Goal: Task Accomplishment & Management: Manage account settings

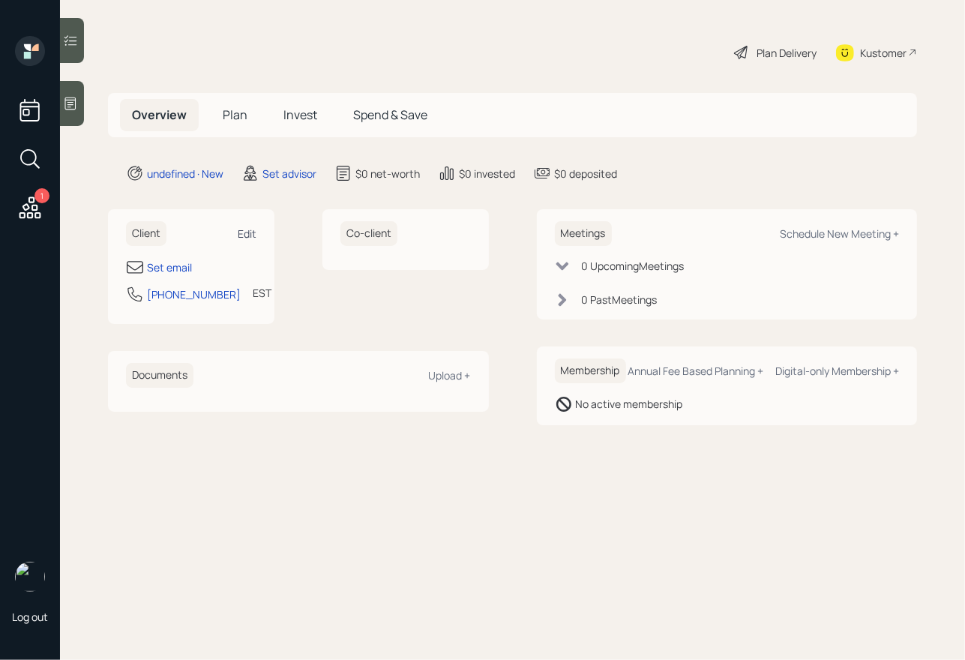
click at [242, 229] on div "Edit" at bounding box center [247, 233] width 19 height 14
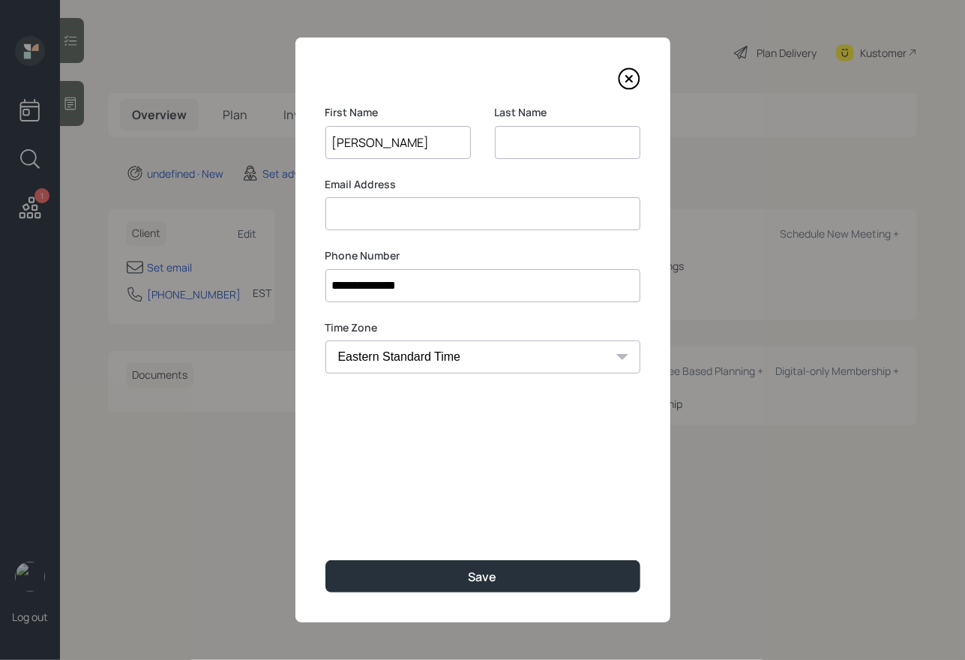
type input "[PERSON_NAME]"
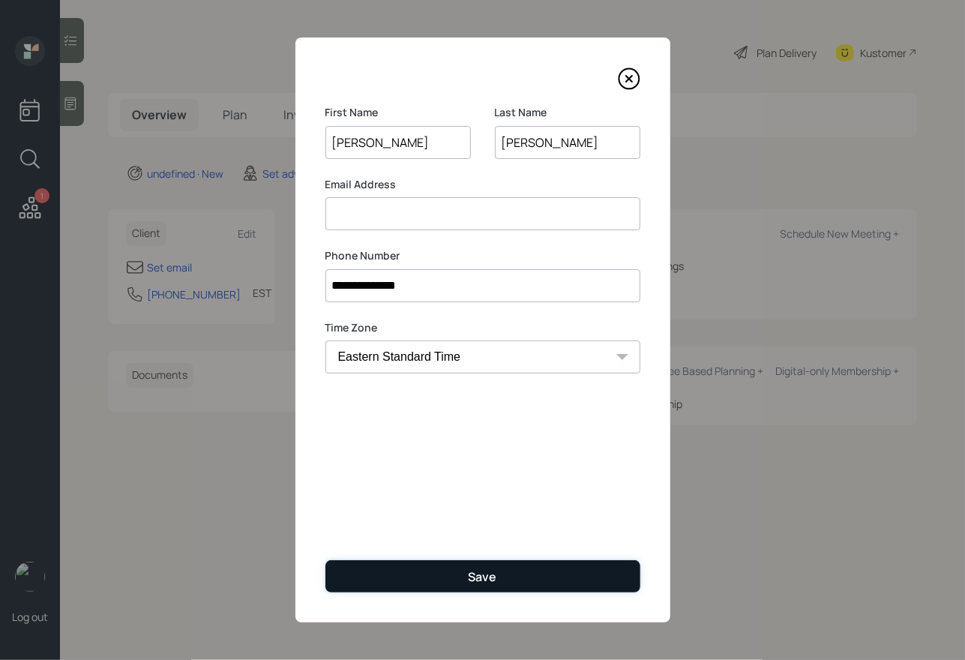
click at [475, 577] on div "Save" at bounding box center [483, 576] width 28 height 16
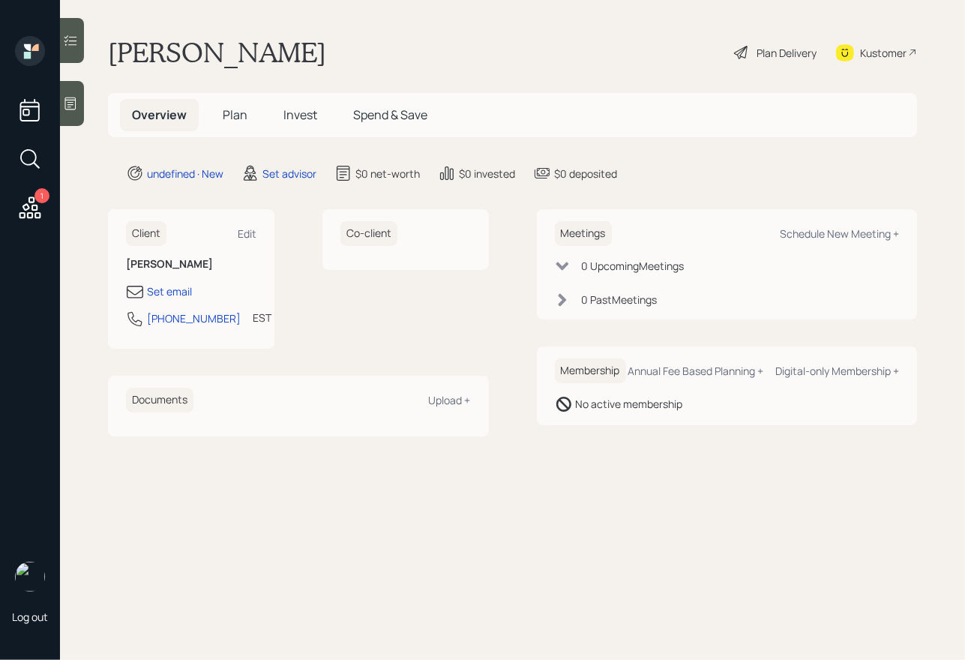
click at [60, 109] on div at bounding box center [72, 103] width 24 height 45
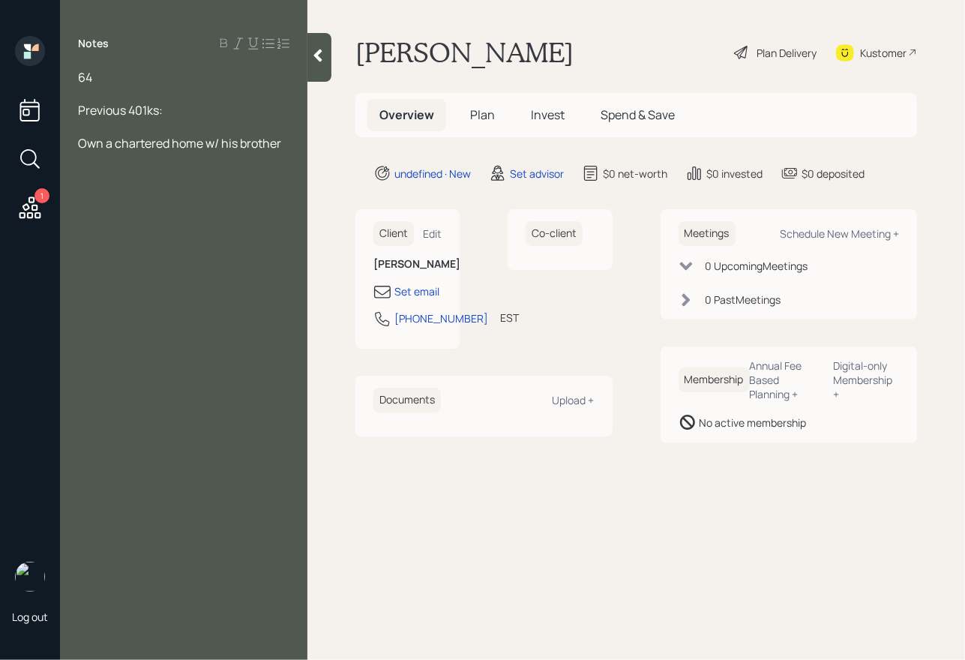
click at [181, 114] on div "Previous 401ks:" at bounding box center [183, 110] width 211 height 16
click at [281, 161] on span "Own a chartered home w/ his brother" at bounding box center [179, 159] width 203 height 16
click at [170, 132] on div "Current 401k" at bounding box center [183, 126] width 211 height 16
click at [106, 81] on div "64" at bounding box center [183, 77] width 211 height 16
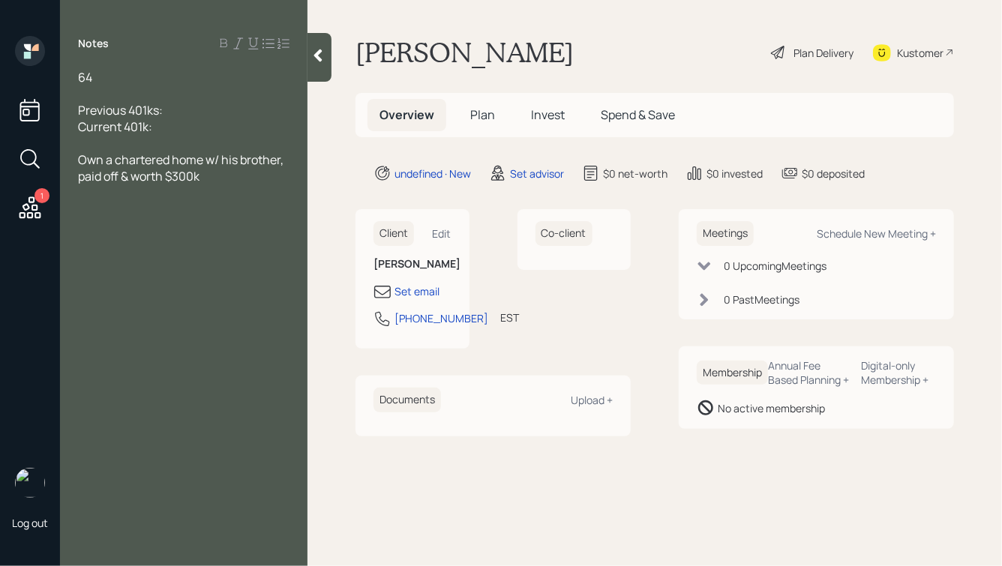
click at [177, 125] on div "Current 401k:" at bounding box center [183, 126] width 211 height 16
click at [115, 76] on div "64" at bounding box center [183, 77] width 211 height 16
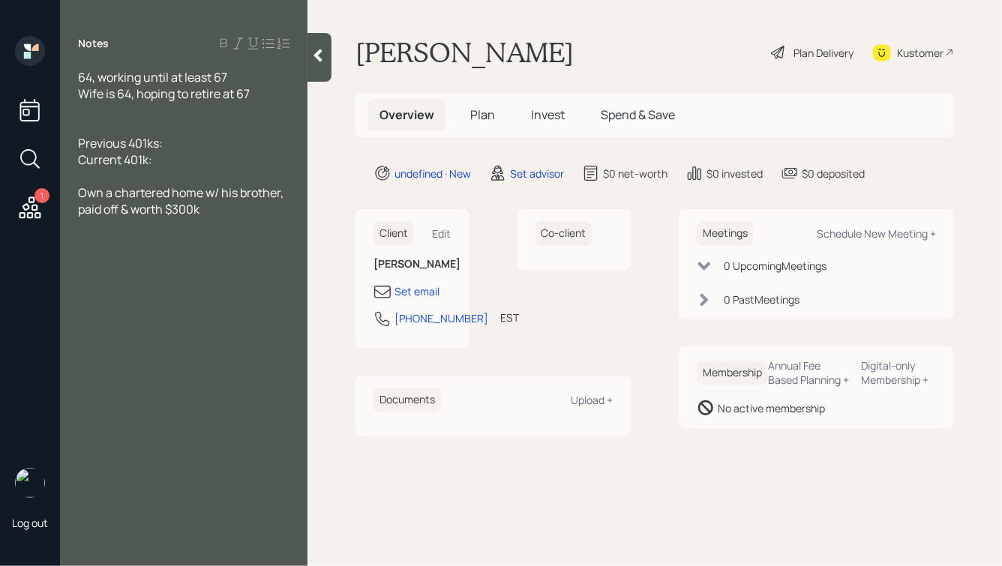
click at [184, 163] on div "Current 401k:" at bounding box center [183, 159] width 211 height 16
click at [81, 144] on span "Previous 401ks:" at bounding box center [120, 143] width 85 height 16
click at [79, 159] on span "Current 401k:" at bounding box center [115, 159] width 74 height 16
click at [103, 109] on div at bounding box center [183, 110] width 211 height 16
click at [205, 149] on div "His Previous 401ks:" at bounding box center [183, 143] width 211 height 16
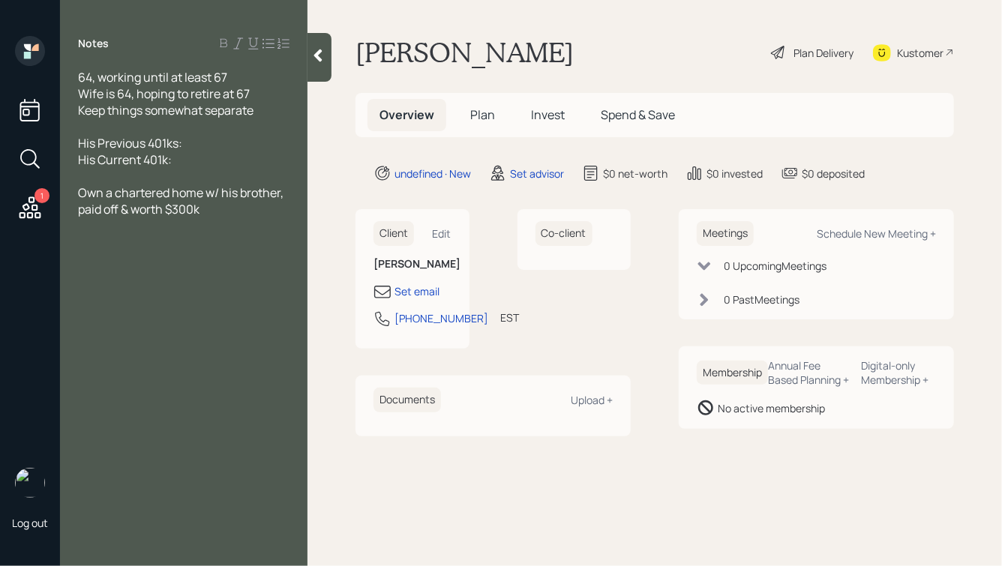
click at [256, 112] on div "Keep things somewhat separate" at bounding box center [183, 110] width 211 height 16
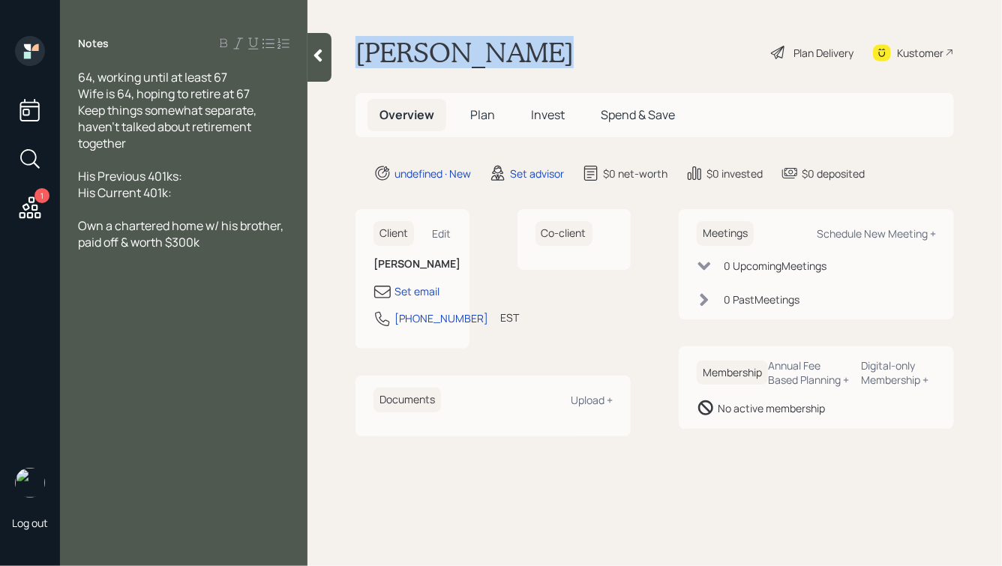
drag, startPoint x: 357, startPoint y: 50, endPoint x: 543, endPoint y: 54, distance: 186.0
click at [543, 54] on h1 "[PERSON_NAME]" at bounding box center [464, 52] width 218 height 33
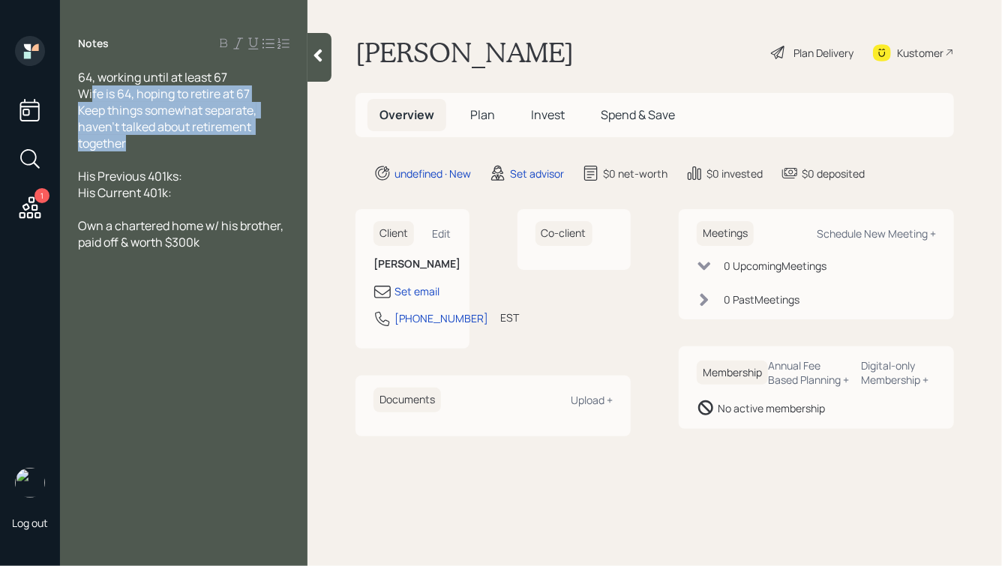
drag, startPoint x: 162, startPoint y: 150, endPoint x: 91, endPoint y: 97, distance: 88.9
click at [91, 97] on div "64, working until at least 67 Wife is 64, hoping to retire at 67 Keep things so…" at bounding box center [183, 159] width 211 height 181
click at [217, 131] on span "Keep things somewhat separate, haven't talked about retirement together" at bounding box center [168, 126] width 181 height 49
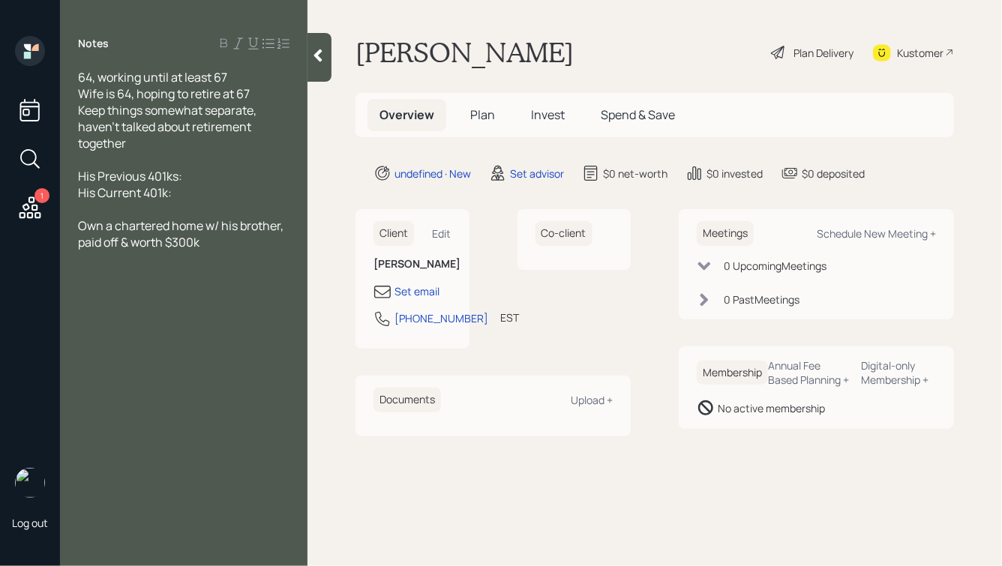
click at [162, 161] on div at bounding box center [183, 159] width 211 height 16
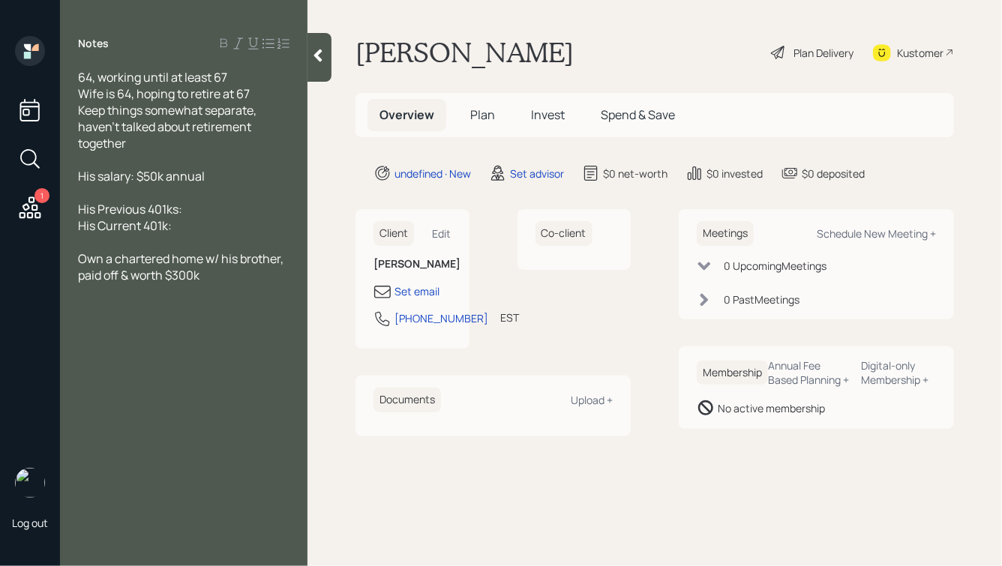
click at [179, 223] on div "His Current 401k:" at bounding box center [183, 225] width 211 height 16
drag, startPoint x: 169, startPoint y: 226, endPoint x: 146, endPoint y: 229, distance: 22.6
click at [146, 229] on span "His Current 401k:" at bounding box center [125, 225] width 94 height 16
click at [172, 231] on div "His FERs Plan:" at bounding box center [183, 225] width 211 height 16
click at [100, 226] on span "His FERs Plan:" at bounding box center [116, 225] width 76 height 16
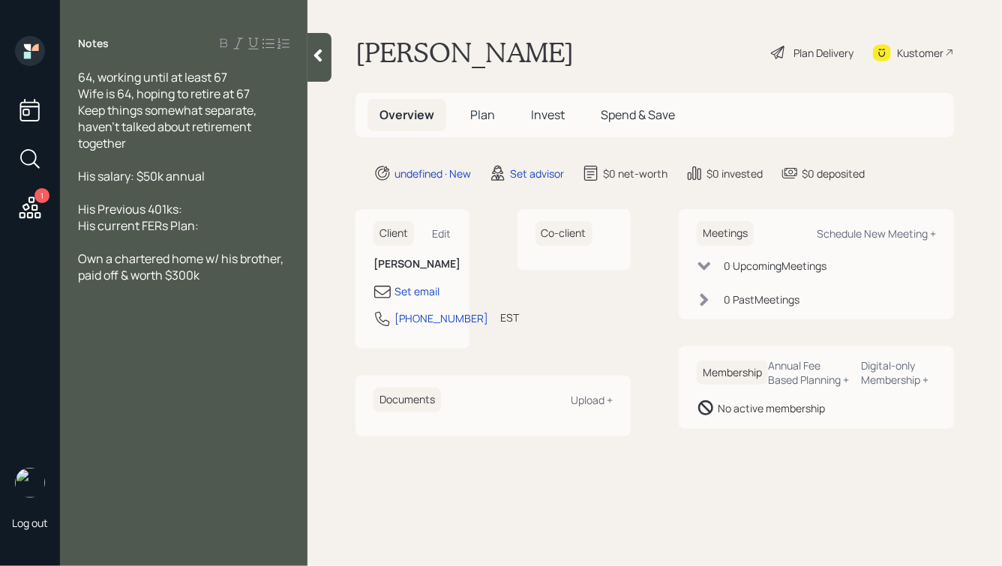
click at [215, 223] on div "His current FERs Plan:" at bounding box center [183, 225] width 211 height 16
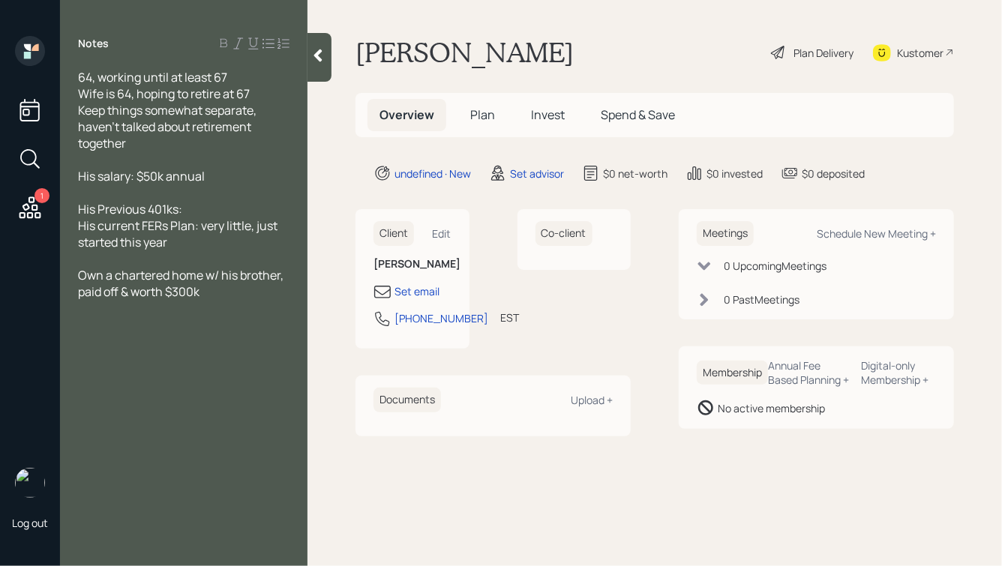
click at [235, 211] on div "His Previous 401ks:" at bounding box center [183, 209] width 211 height 16
click at [188, 187] on div at bounding box center [183, 192] width 211 height 16
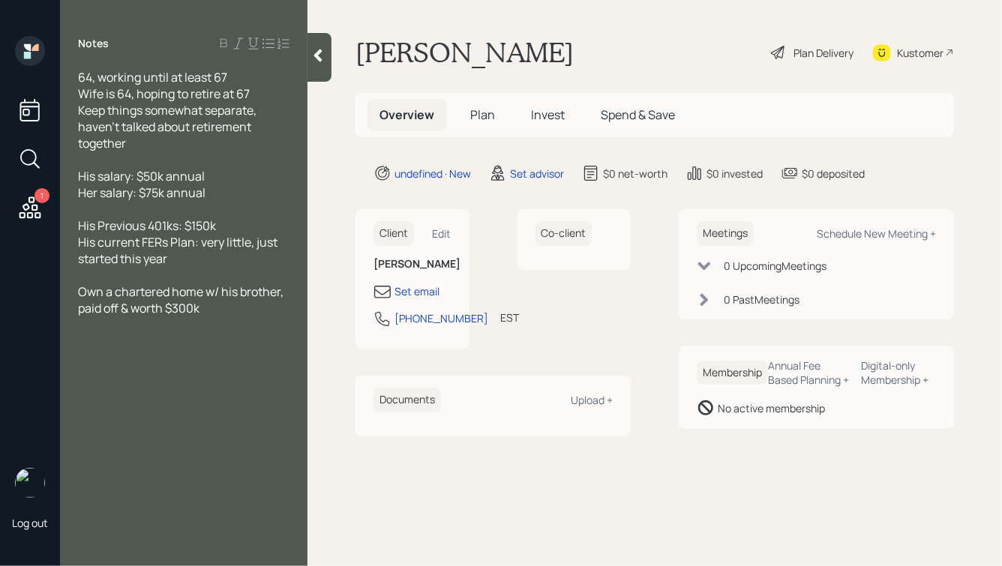
click at [193, 259] on div "His current FERs Plan: very little, just started this year" at bounding box center [183, 250] width 211 height 33
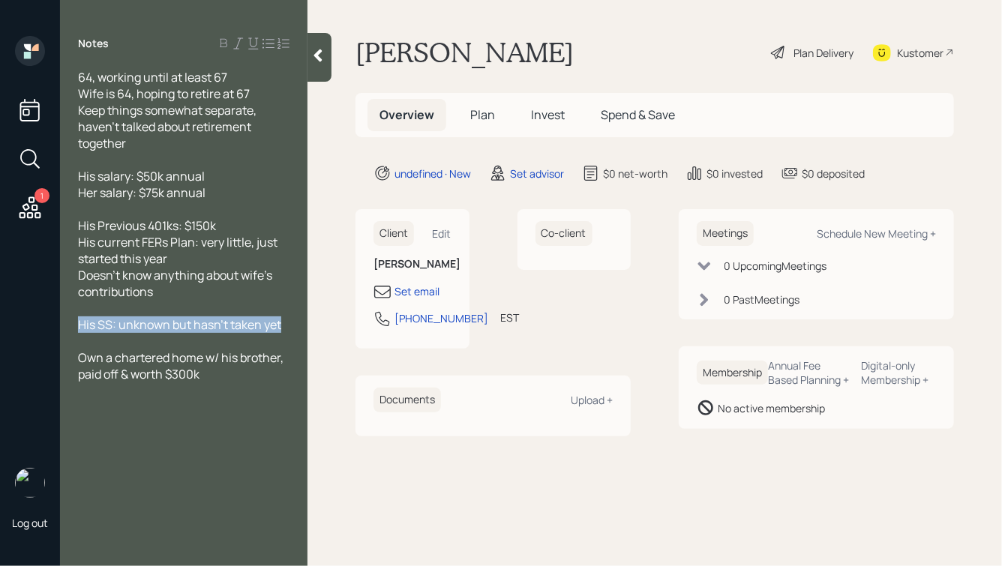
drag, startPoint x: 79, startPoint y: 328, endPoint x: 280, endPoint y: 328, distance: 201.0
click at [280, 328] on span "His SS: unknown but hasn't taken yet" at bounding box center [179, 324] width 203 height 16
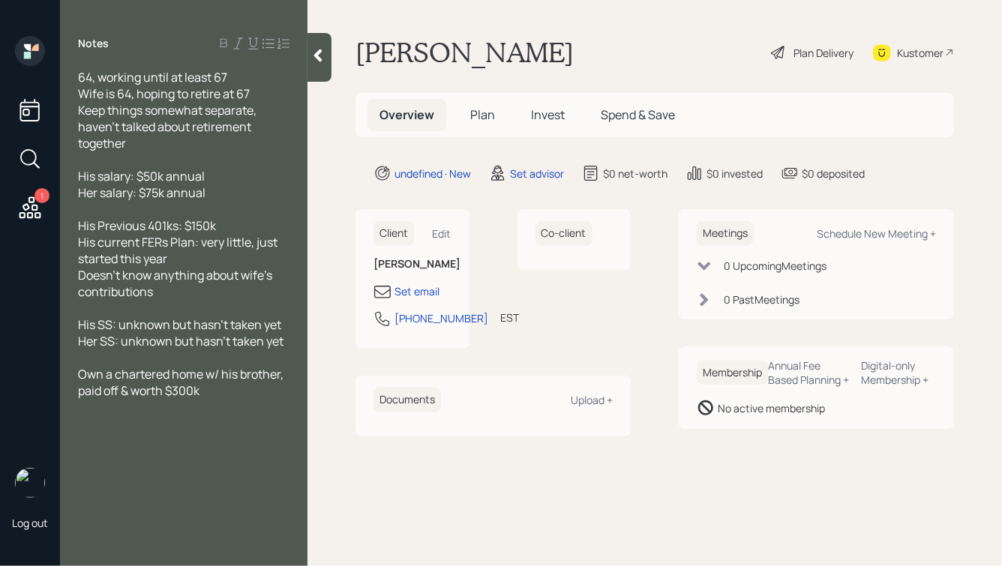
click at [227, 211] on div at bounding box center [183, 209] width 211 height 16
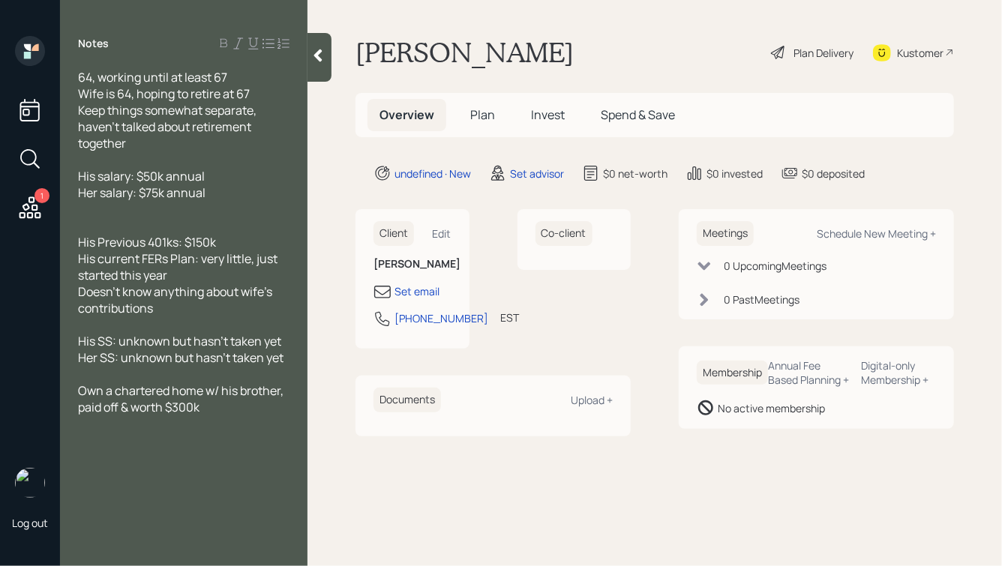
click at [285, 359] on div "Her SS: unknown but hasn't taken yet" at bounding box center [183, 357] width 211 height 16
click at [206, 412] on div "Own a chartered home w/ his brother, paid off & worth $300k" at bounding box center [183, 398] width 211 height 33
click at [229, 413] on div "Own a chartered home w/ his brother, paid off & worth $300k" at bounding box center [183, 398] width 211 height 33
click at [105, 229] on div at bounding box center [183, 225] width 211 height 16
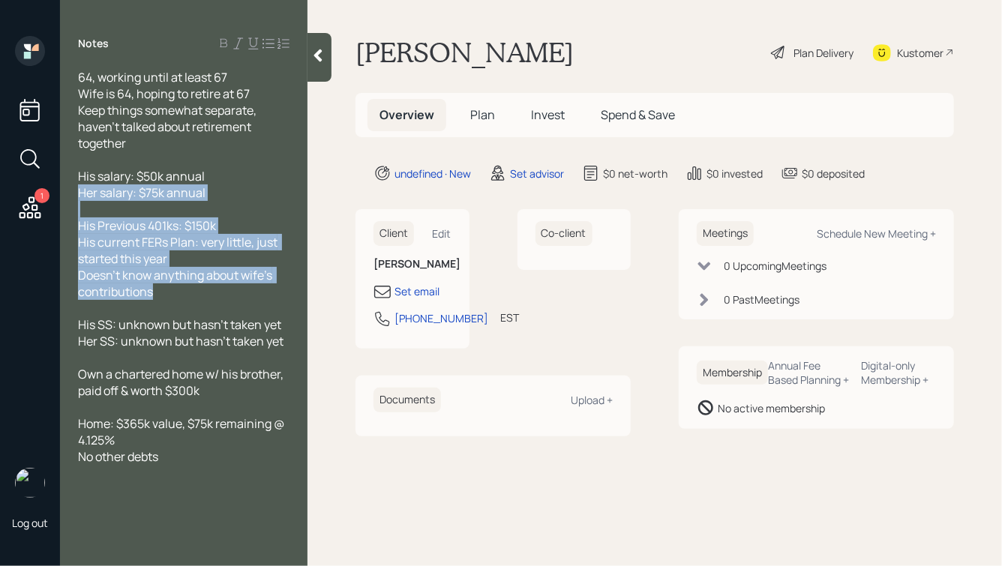
drag, startPoint x: 197, startPoint y: 293, endPoint x: 61, endPoint y: 174, distance: 180.7
click at [61, 175] on div "64, working until at least 67 Wife is 64, hoping to retire at 67 Keep things so…" at bounding box center [183, 267] width 247 height 396
click at [199, 254] on div "His current FERs Plan: very little, just started this year" at bounding box center [183, 250] width 211 height 33
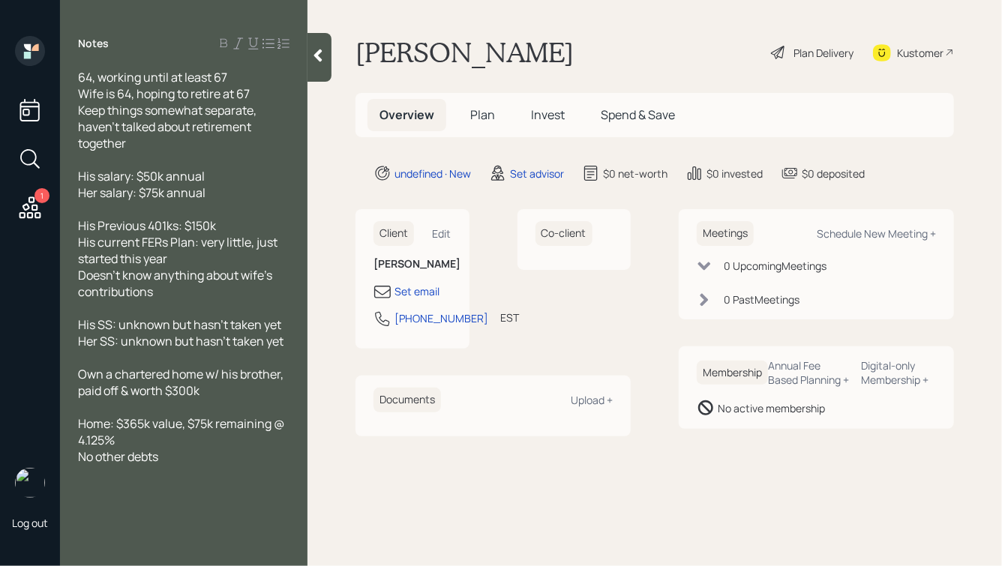
click at [184, 465] on div "No other debts" at bounding box center [183, 456] width 211 height 16
click at [319, 70] on div at bounding box center [319, 57] width 24 height 49
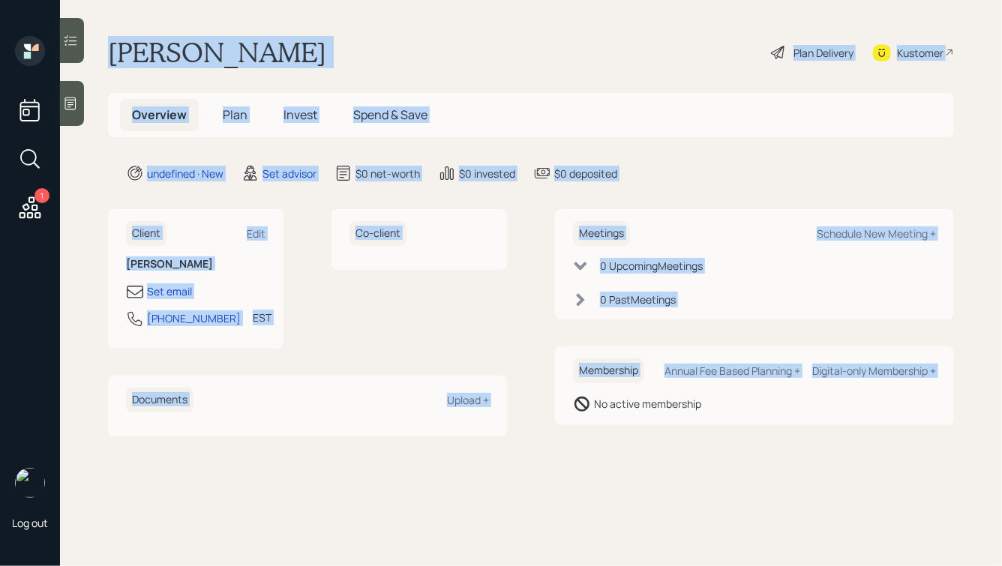
drag, startPoint x: 112, startPoint y: 52, endPoint x: 580, endPoint y: 427, distance: 599.0
click at [580, 427] on main "[PERSON_NAME] Plan Delivery Kustomer Overview Plan Invest Spend & Save undefine…" at bounding box center [531, 283] width 942 height 566
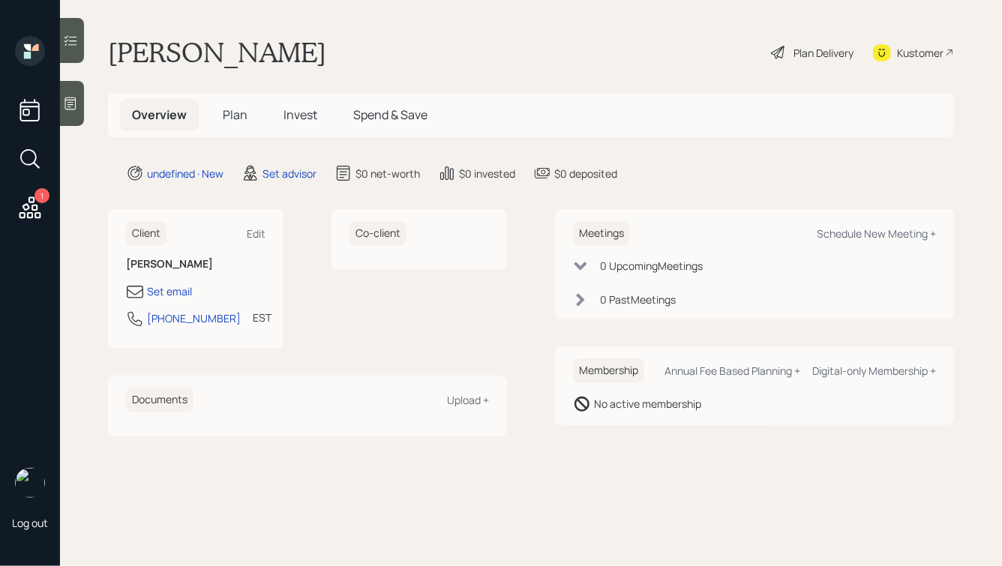
click at [678, 412] on div "No active membership" at bounding box center [754, 404] width 363 height 18
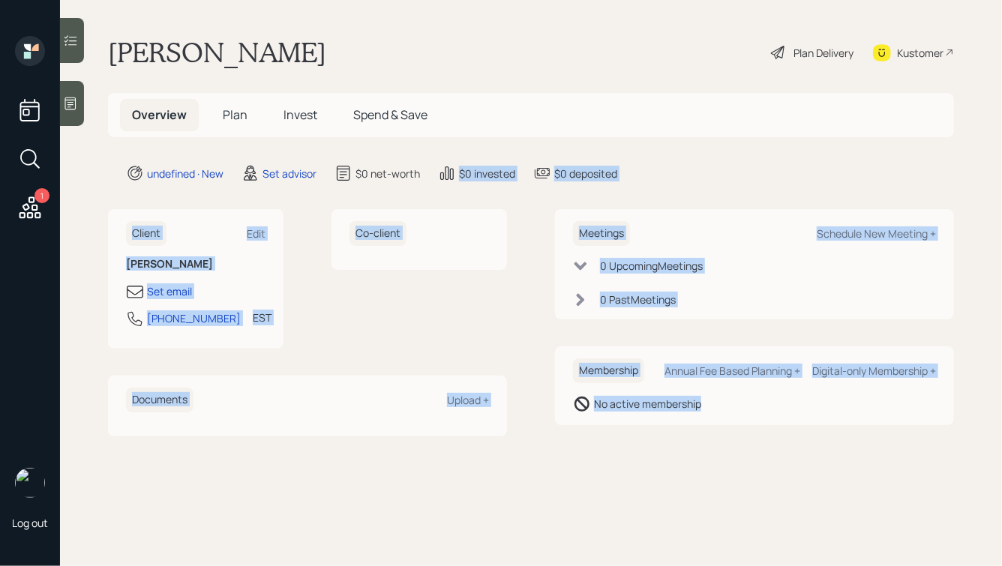
drag, startPoint x: 757, startPoint y: 421, endPoint x: 471, endPoint y: 113, distance: 420.3
click at [471, 115] on main "[PERSON_NAME] Plan Delivery Kustomer Overview Plan Invest Spend & Save undefine…" at bounding box center [531, 283] width 942 height 566
click at [589, 178] on div "$0 deposited" at bounding box center [585, 174] width 63 height 16
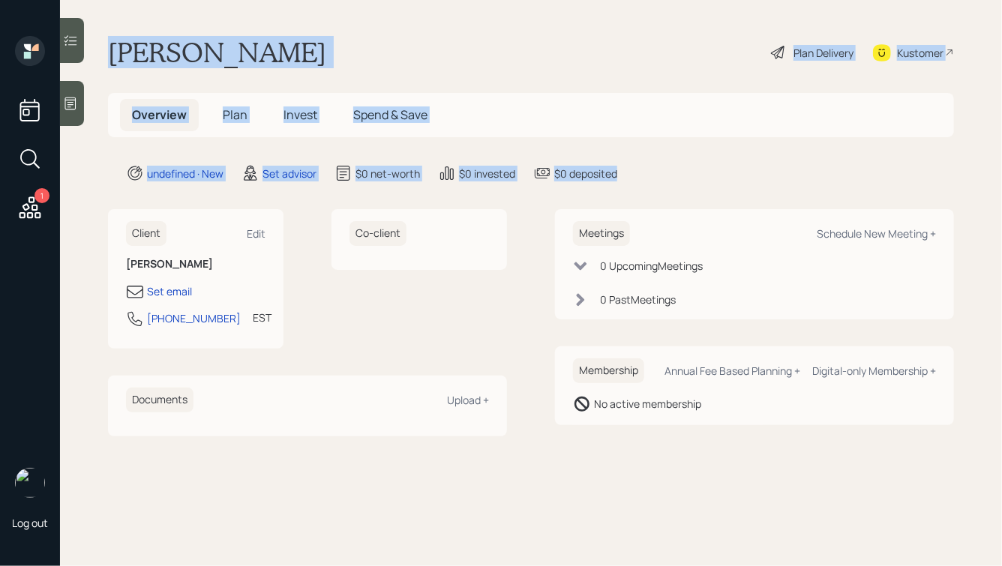
drag, startPoint x: 655, startPoint y: 177, endPoint x: 281, endPoint y: 13, distance: 407.7
click at [281, 13] on main "[PERSON_NAME] Plan Delivery Kustomer Overview Plan Invest Spend & Save undefine…" at bounding box center [531, 283] width 942 height 566
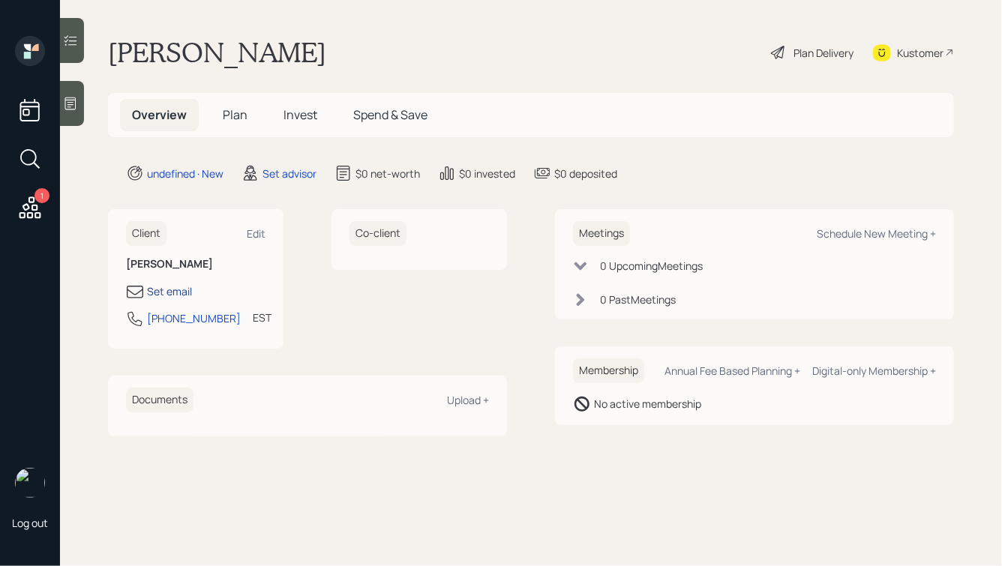
click at [169, 288] on div "Set email" at bounding box center [169, 291] width 45 height 16
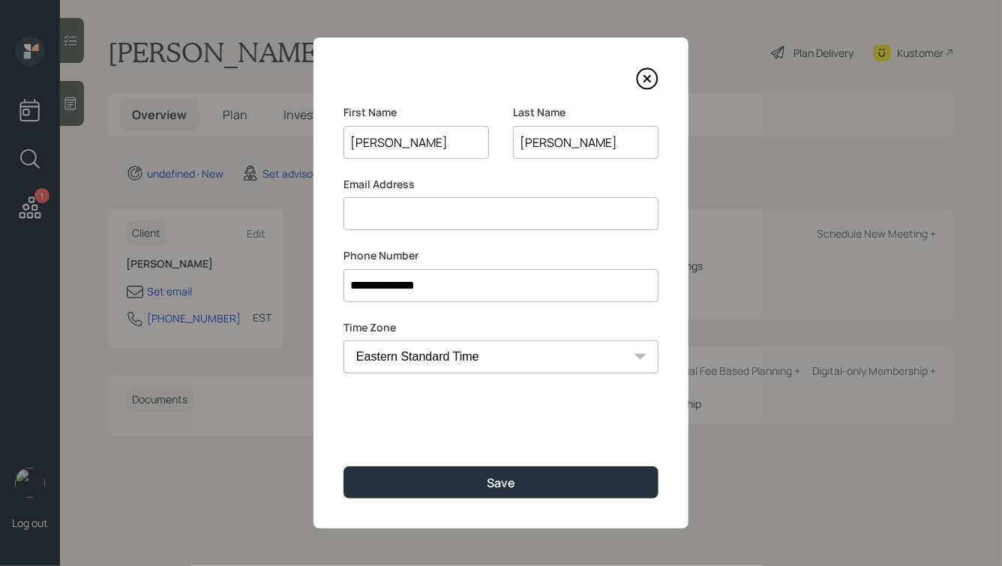
click at [392, 206] on input at bounding box center [500, 213] width 315 height 33
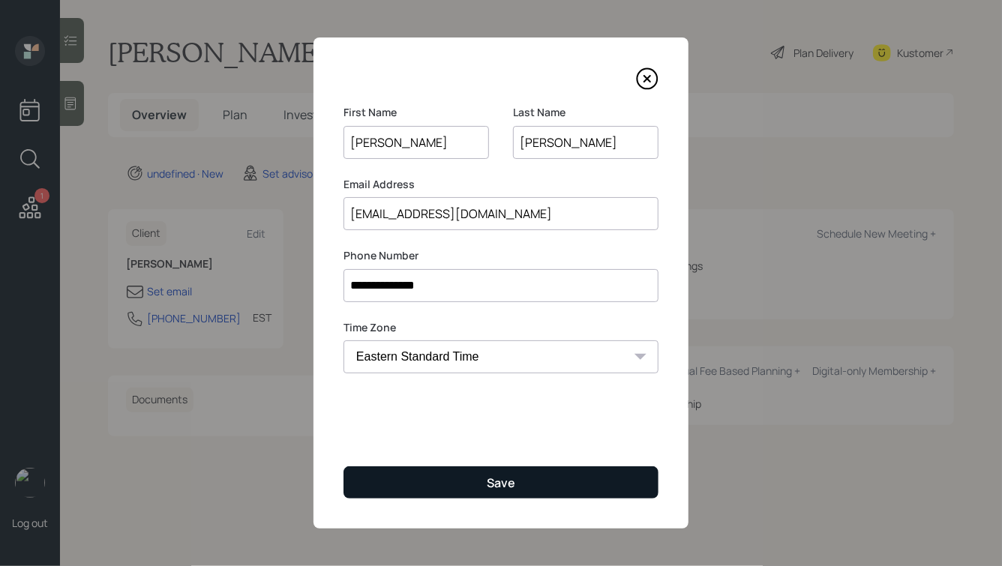
type input "[EMAIL_ADDRESS][DOMAIN_NAME]"
click at [502, 487] on div "Save" at bounding box center [501, 483] width 28 height 16
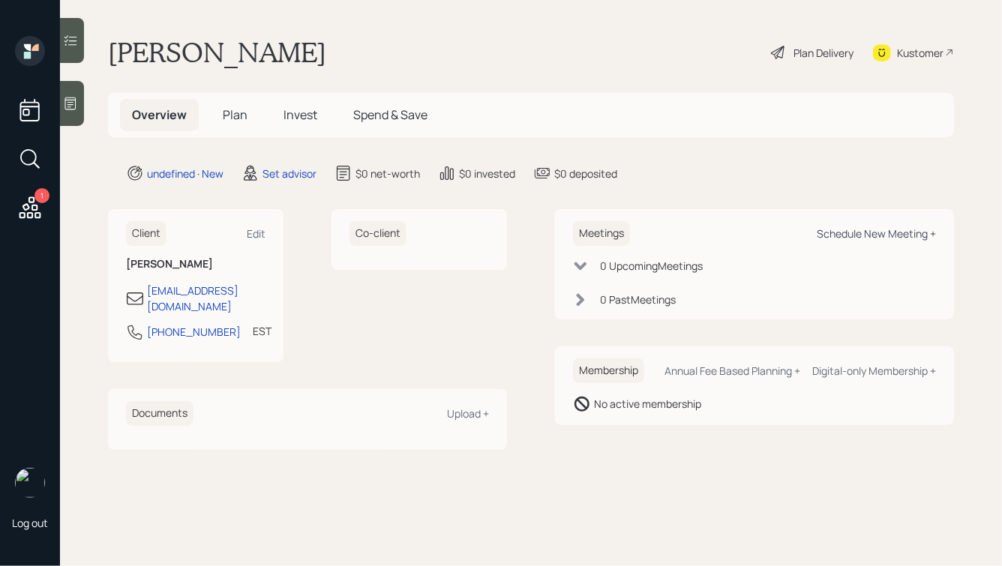
click at [832, 232] on div "Schedule New Meeting +" at bounding box center [876, 233] width 119 height 14
select select "round-[PERSON_NAME]"
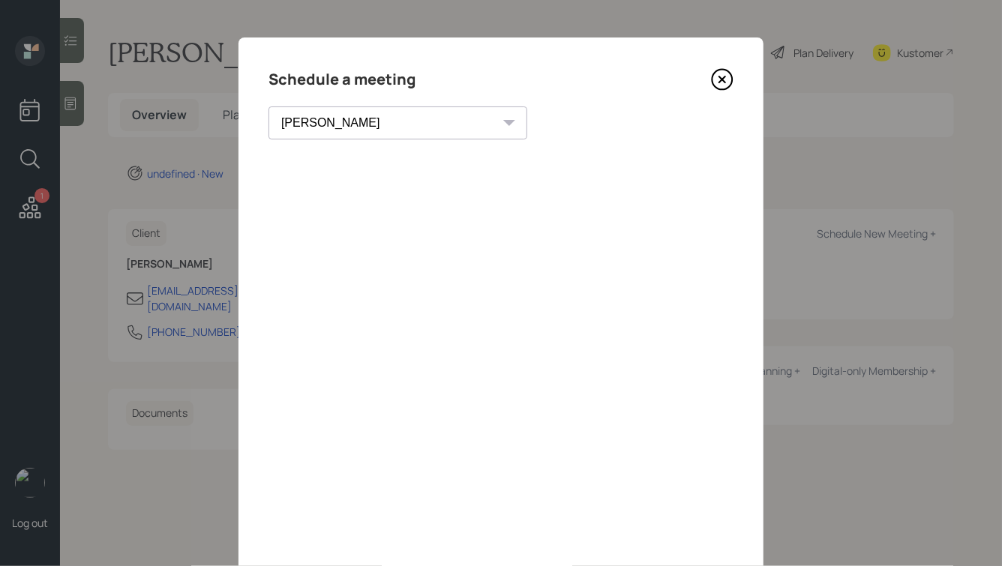
click at [733, 83] on icon at bounding box center [722, 79] width 22 height 22
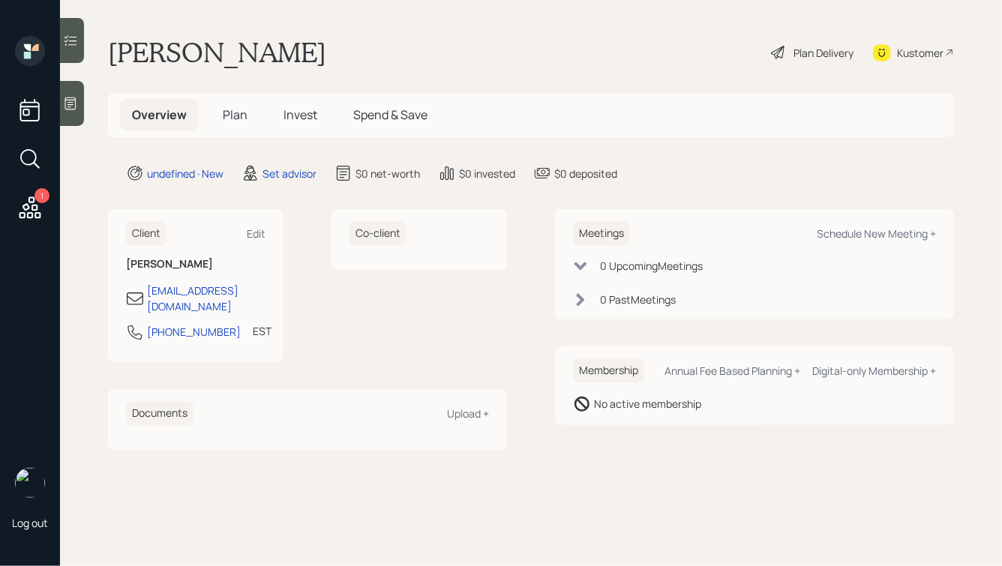
drag, startPoint x: 187, startPoint y: 49, endPoint x: 345, endPoint y: 52, distance: 157.5
click at [345, 52] on div "[PERSON_NAME] Plan Delivery Kustomer" at bounding box center [531, 52] width 846 height 33
drag, startPoint x: 320, startPoint y: 61, endPoint x: 111, endPoint y: 42, distance: 210.1
click at [111, 42] on div "[PERSON_NAME] Plan Delivery Kustomer" at bounding box center [531, 52] width 846 height 33
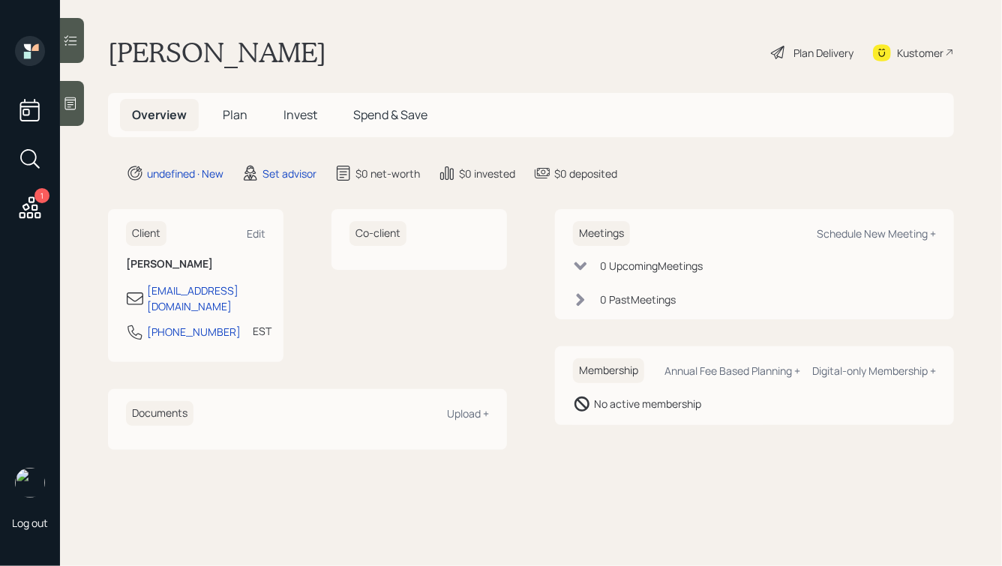
click at [111, 42] on h1 "[PERSON_NAME]" at bounding box center [217, 52] width 218 height 33
drag, startPoint x: 110, startPoint y: 51, endPoint x: 344, endPoint y: 63, distance: 234.3
click at [344, 63] on div "[PERSON_NAME] Plan Delivery Kustomer" at bounding box center [531, 52] width 846 height 33
drag, startPoint x: 318, startPoint y: 59, endPoint x: 129, endPoint y: 55, distance: 189.0
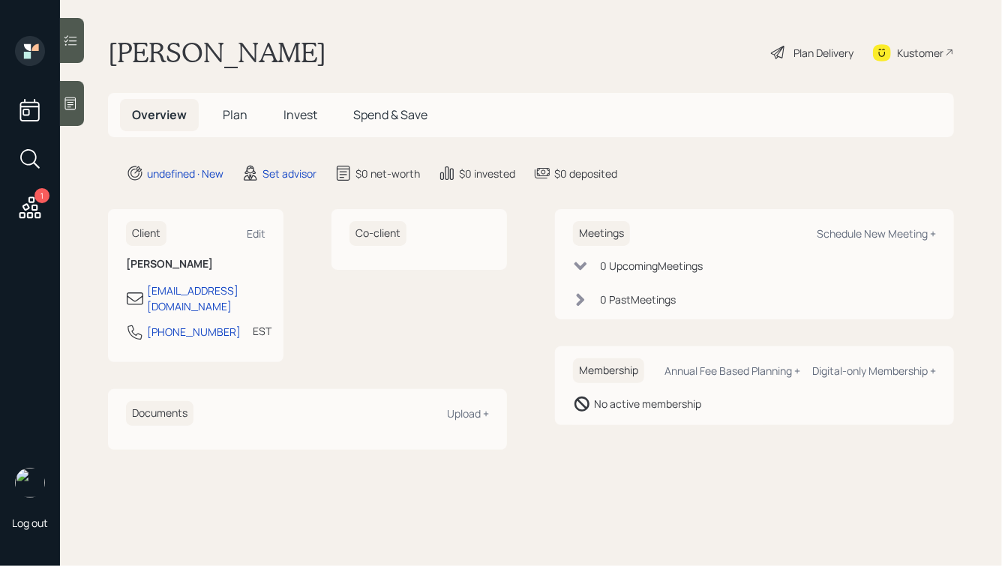
click at [129, 55] on div "[PERSON_NAME] Plan Delivery Kustomer" at bounding box center [531, 52] width 846 height 33
click at [121, 53] on h1 "[PERSON_NAME]" at bounding box center [217, 52] width 218 height 33
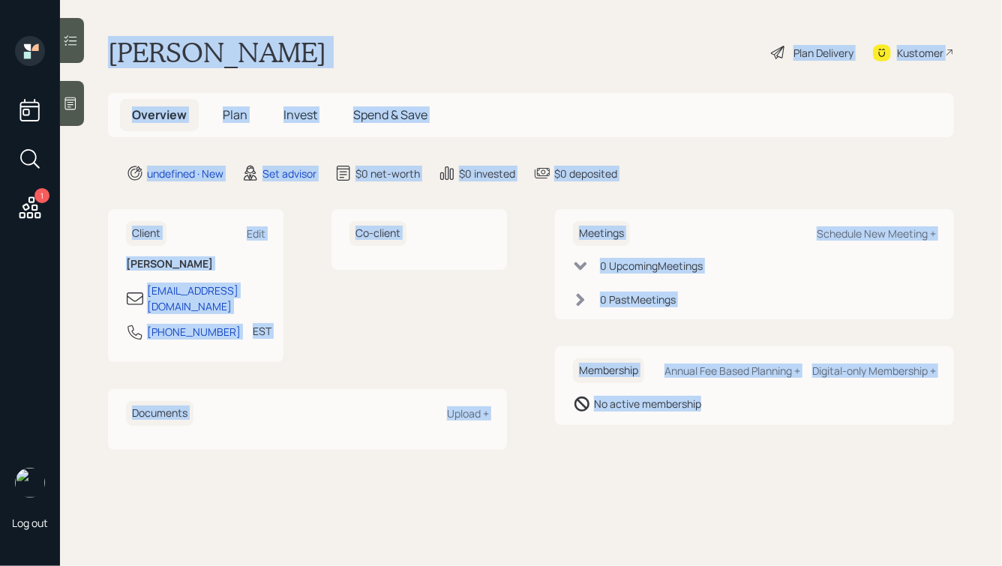
drag, startPoint x: 114, startPoint y: 47, endPoint x: 687, endPoint y: 496, distance: 728.0
click at [687, 496] on main "[PERSON_NAME] Plan Delivery Kustomer Overview Plan Invest Spend & Save undefine…" at bounding box center [531, 283] width 942 height 566
drag, startPoint x: 747, startPoint y: 469, endPoint x: 391, endPoint y: 17, distance: 575.6
click at [391, 17] on main "[PERSON_NAME] Plan Delivery Kustomer Overview Plan Invest Spend & Save undefine…" at bounding box center [531, 283] width 942 height 566
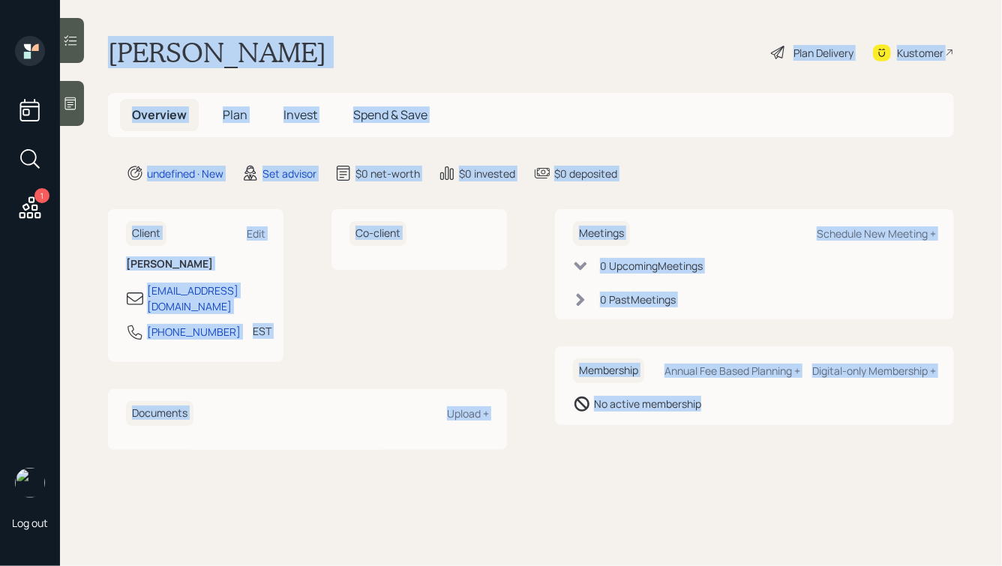
click at [343, 36] on div "[PERSON_NAME] Plan Delivery Kustomer" at bounding box center [531, 52] width 846 height 33
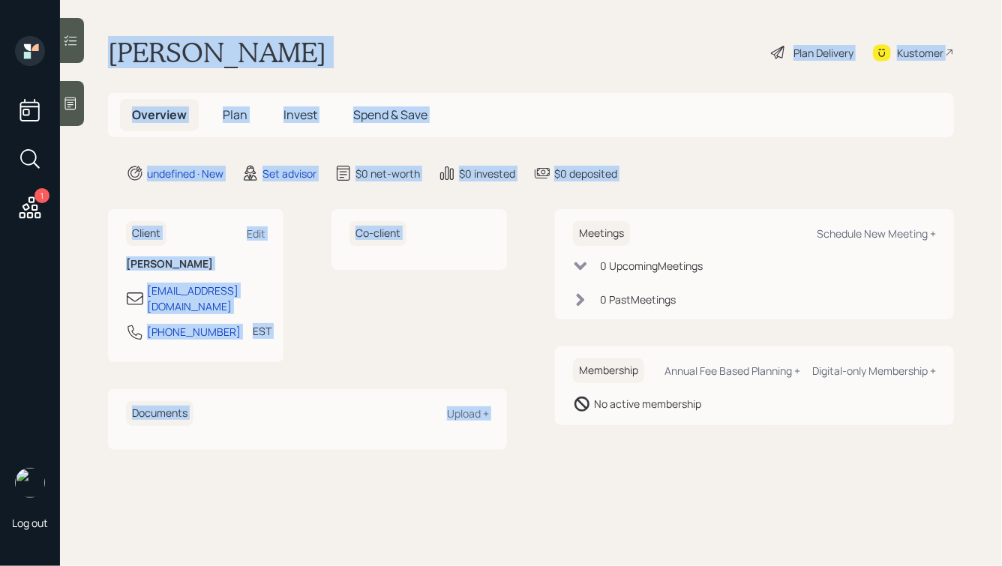
drag, startPoint x: 719, startPoint y: 185, endPoint x: 442, endPoint y: -32, distance: 352.5
click at [442, 0] on html "1 Log out [PERSON_NAME] Plan Delivery Kustomer Overview Plan Invest Spend & Sav…" at bounding box center [501, 283] width 1002 height 566
click at [409, 37] on div "[PERSON_NAME] Plan Delivery Kustomer" at bounding box center [531, 52] width 846 height 33
